Goal: Book appointment/travel/reservation

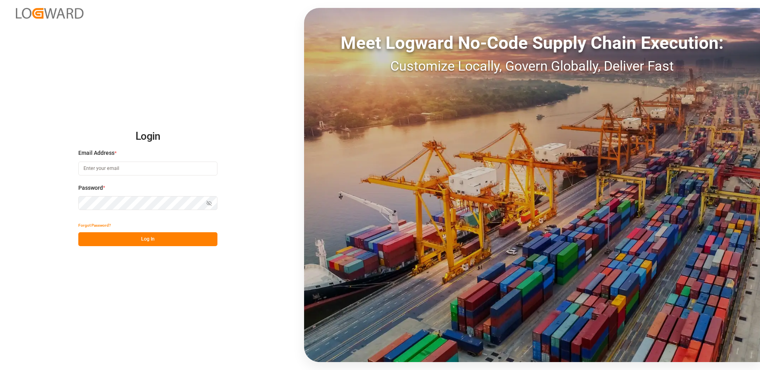
type input "[EMAIL_ADDRESS][DOMAIN_NAME]"
click at [126, 241] on button "Log In" at bounding box center [147, 240] width 139 height 14
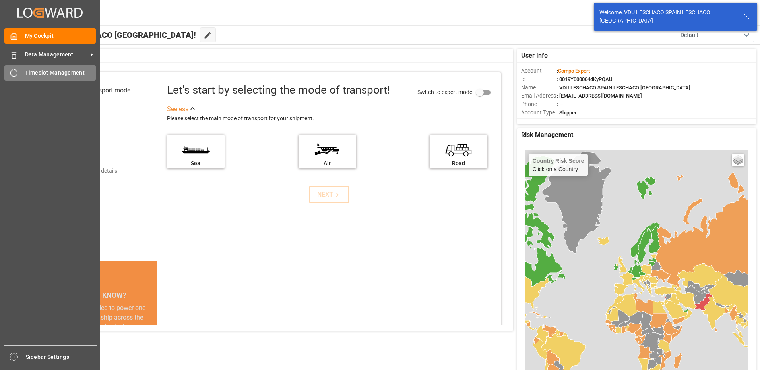
click at [46, 73] on span "Timeslot Management" at bounding box center [60, 73] width 71 height 8
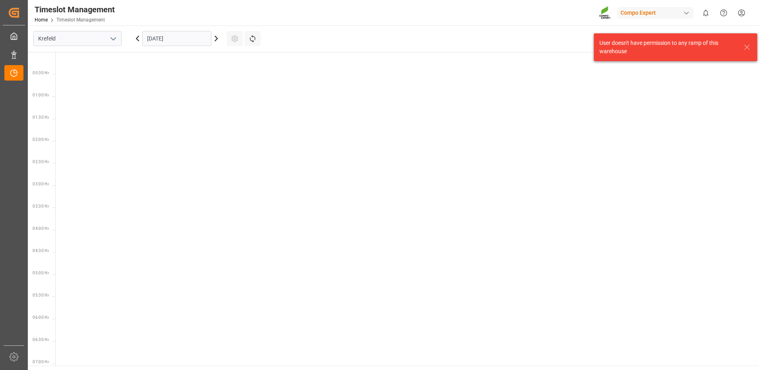
scroll to position [457, 0]
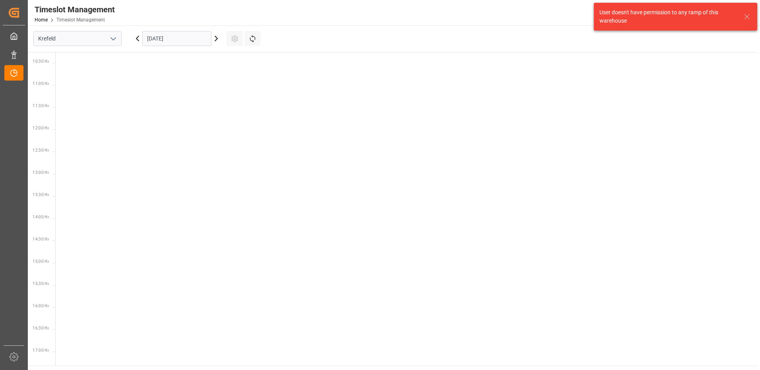
drag, startPoint x: 112, startPoint y: 36, endPoint x: 109, endPoint y: 46, distance: 10.3
click at [112, 37] on icon "open menu" at bounding box center [114, 39] width 10 height 10
click at [89, 89] on div "La Vall d [PERSON_NAME]" at bounding box center [77, 92] width 87 height 18
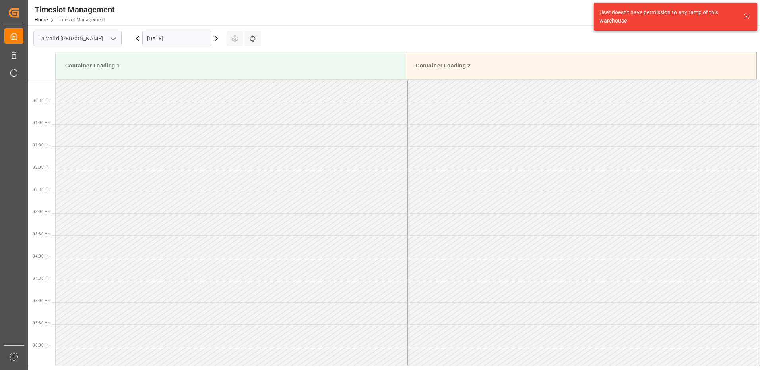
scroll to position [484, 0]
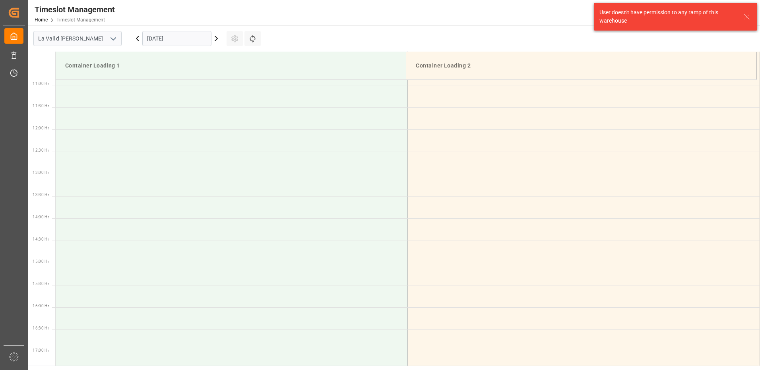
click at [188, 38] on input "[DATE]" at bounding box center [176, 38] width 69 height 15
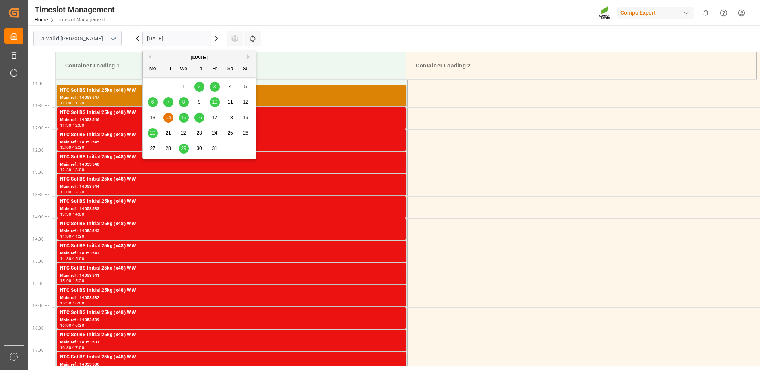
click at [184, 117] on span "15" at bounding box center [183, 118] width 5 height 6
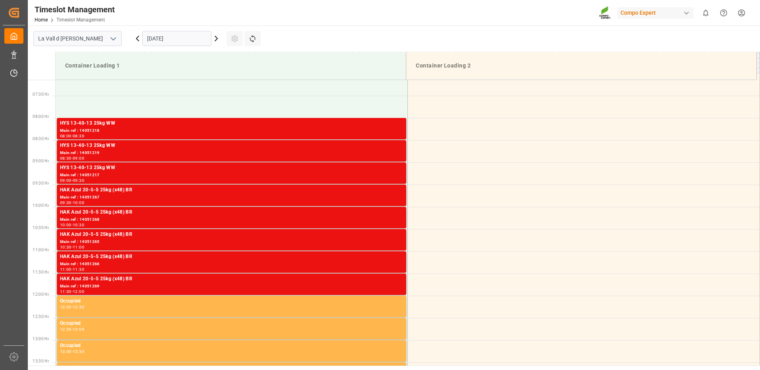
scroll to position [278, 0]
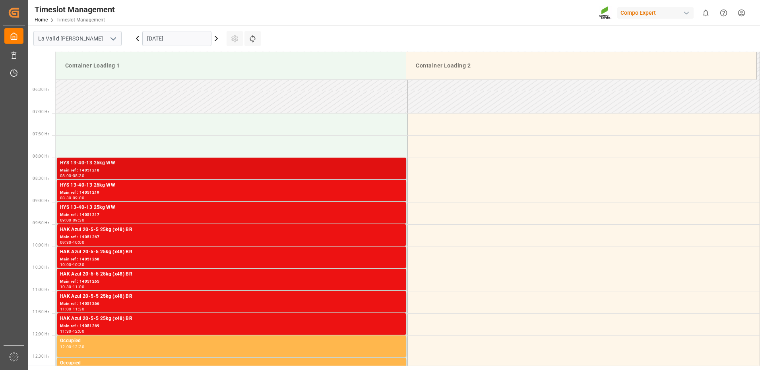
click at [298, 170] on div "Main ref : 14051218" at bounding box center [231, 170] width 343 height 7
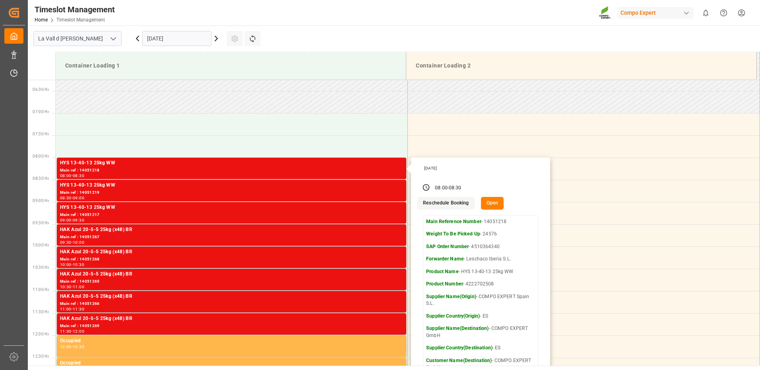
click at [171, 37] on input "[DATE]" at bounding box center [176, 38] width 69 height 15
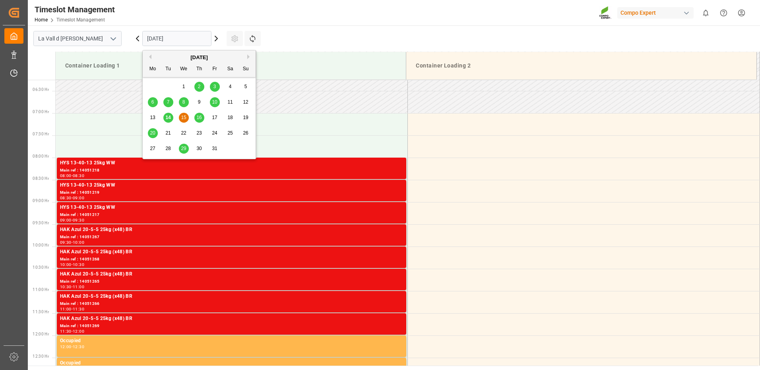
click at [203, 119] on div "16" at bounding box center [199, 118] width 10 height 10
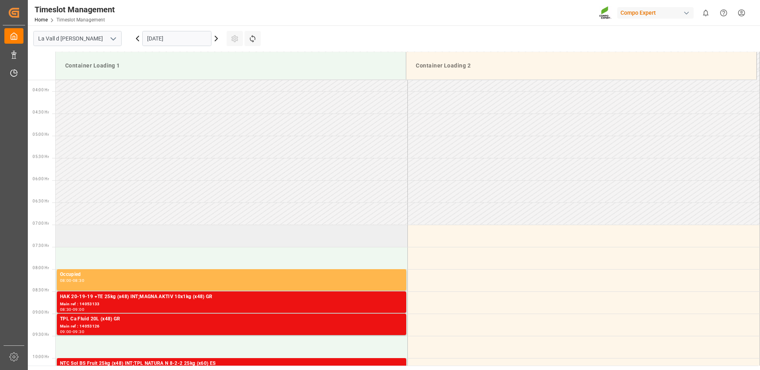
scroll to position [286, 0]
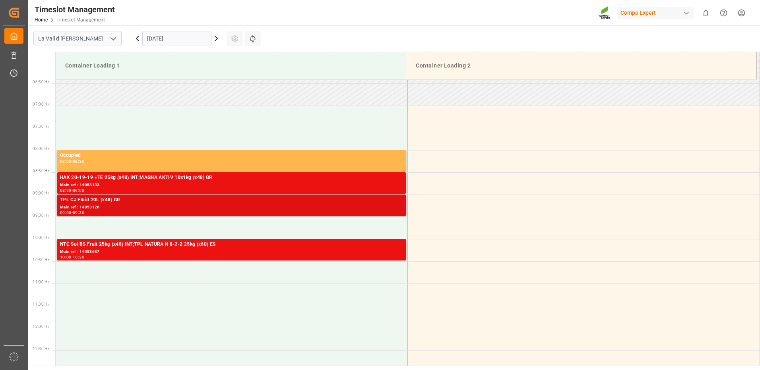
click at [355, 213] on div "09:00 - 09:30" at bounding box center [231, 213] width 343 height 4
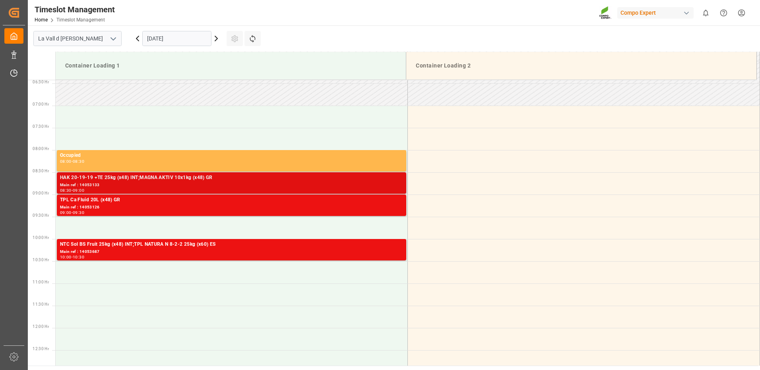
click at [397, 183] on div "Main ref : 14053133" at bounding box center [231, 185] width 343 height 7
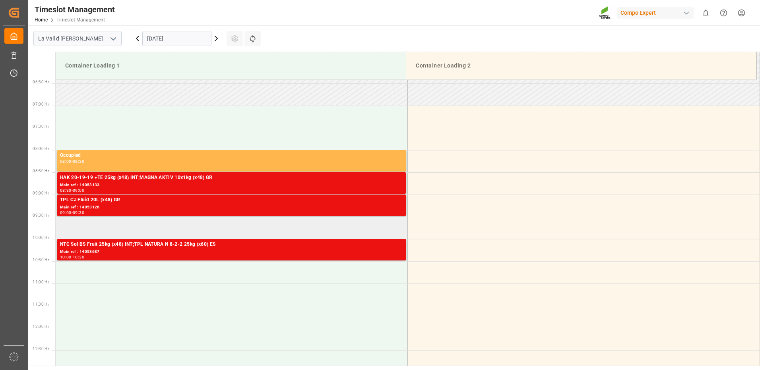
click at [118, 231] on td at bounding box center [232, 228] width 352 height 22
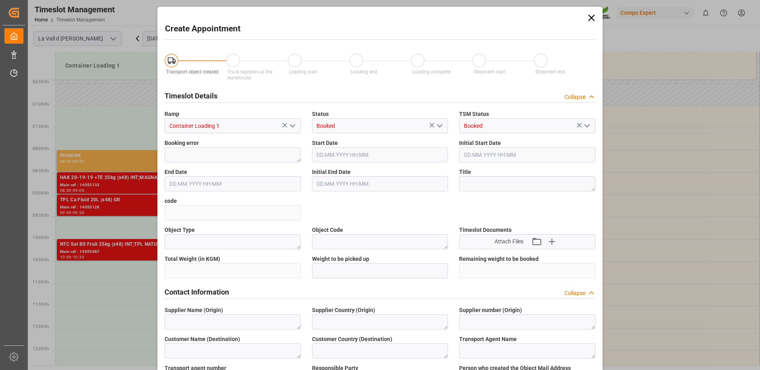
type input "[DATE] 09:30"
type input "[DATE] 10:00"
drag, startPoint x: 589, startPoint y: 15, endPoint x: 556, endPoint y: 30, distance: 35.9
click at [589, 15] on icon at bounding box center [591, 17] width 11 height 11
